Goal: Transaction & Acquisition: Purchase product/service

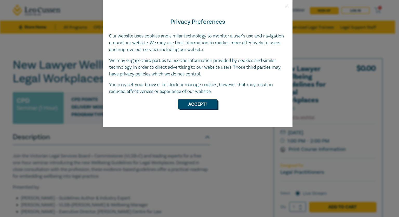
click at [197, 104] on button "Accept!" at bounding box center [197, 104] width 39 height 10
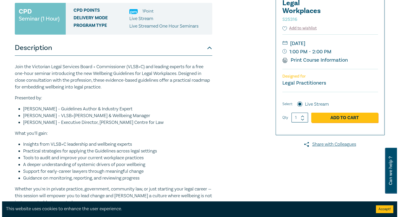
scroll to position [104, 0]
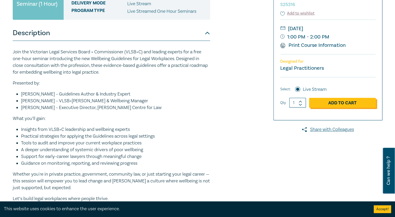
click at [337, 102] on link "Add to Cart" at bounding box center [342, 103] width 67 height 10
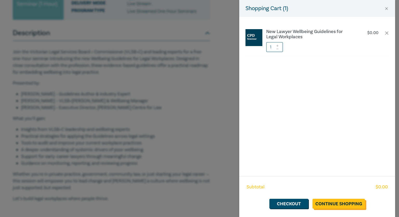
click at [347, 203] on link "Continue Shopping" at bounding box center [339, 204] width 52 height 10
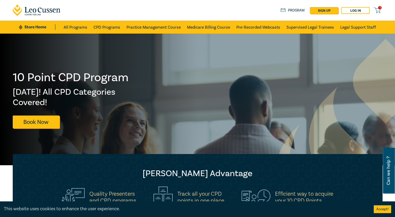
click at [379, 11] on icon at bounding box center [377, 10] width 6 height 6
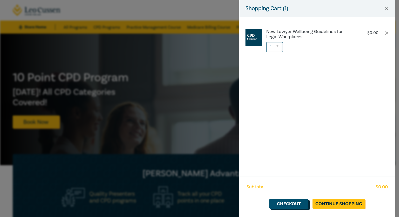
click at [288, 204] on link "Checkout" at bounding box center [288, 204] width 39 height 10
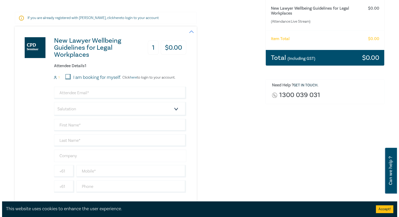
scroll to position [130, 0]
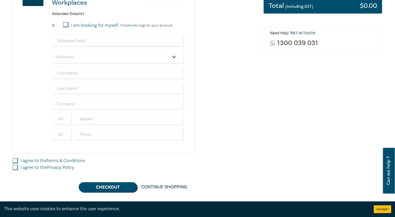
click at [61, 160] on link "Terms & Conditions" at bounding box center [65, 160] width 39 height 6
click at [18, 160] on input "I agree to the Terms & Conditions" at bounding box center [15, 160] width 5 height 5
checkbox input "true"
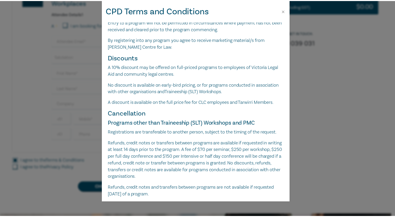
scroll to position [233, 0]
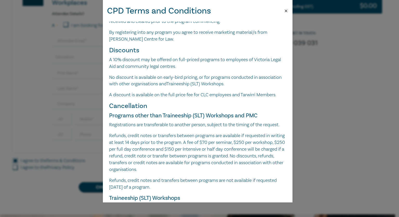
click at [287, 11] on button "Close" at bounding box center [286, 11] width 5 height 5
